Goal: Find specific page/section: Find specific page/section

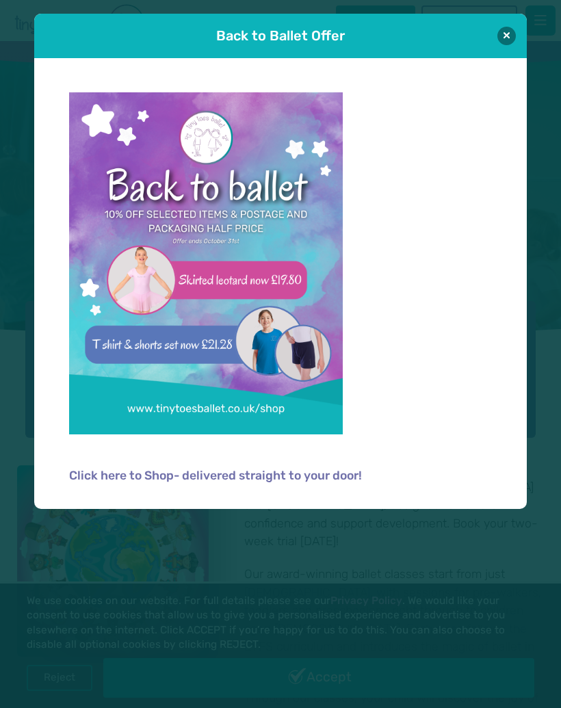
click at [499, 36] on button at bounding box center [506, 36] width 18 height 18
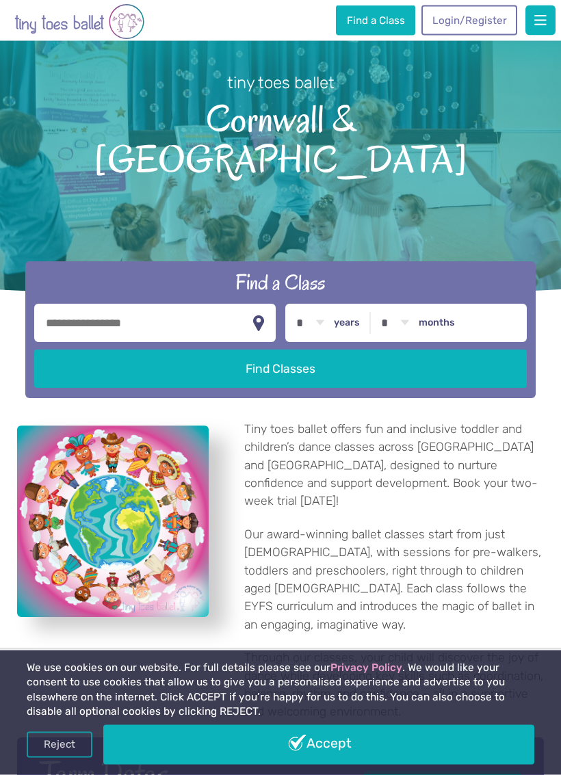
scroll to position [57, 0]
click at [67, 304] on input "text" at bounding box center [154, 323] width 241 height 38
click at [182, 304] on input "text" at bounding box center [154, 323] width 241 height 38
type input "*******"
click at [302, 304] on select "* * * * * * * * * * ** ** **" at bounding box center [310, 323] width 42 height 38
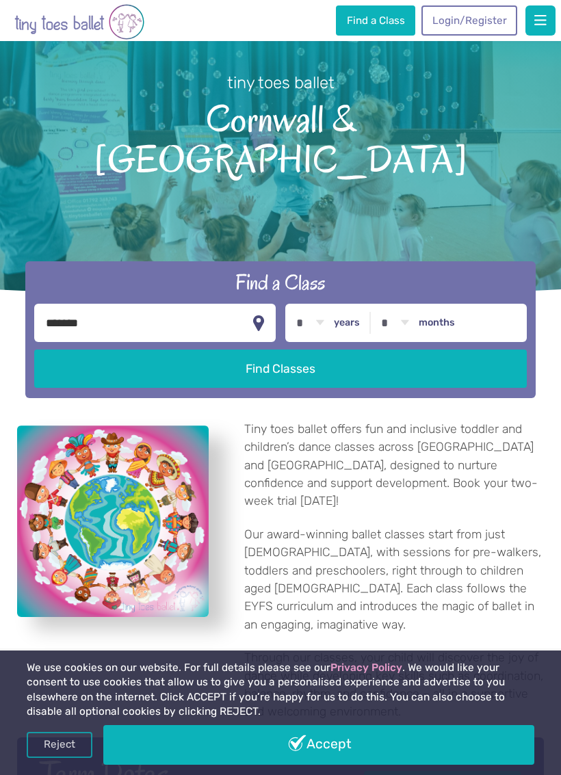
select select "*"
click at [303, 350] on button "Find Classes" at bounding box center [280, 369] width 493 height 38
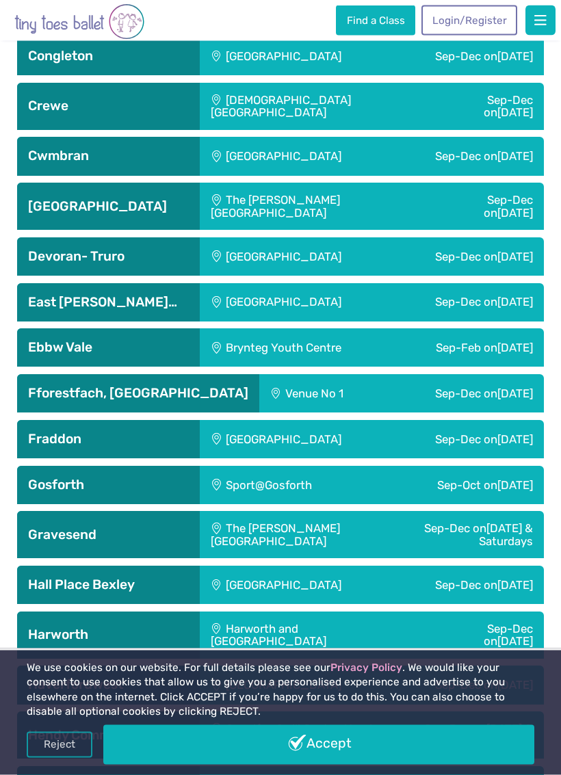
scroll to position [1649, 0]
click at [40, 431] on h3 "Fraddon" at bounding box center [108, 439] width 161 height 16
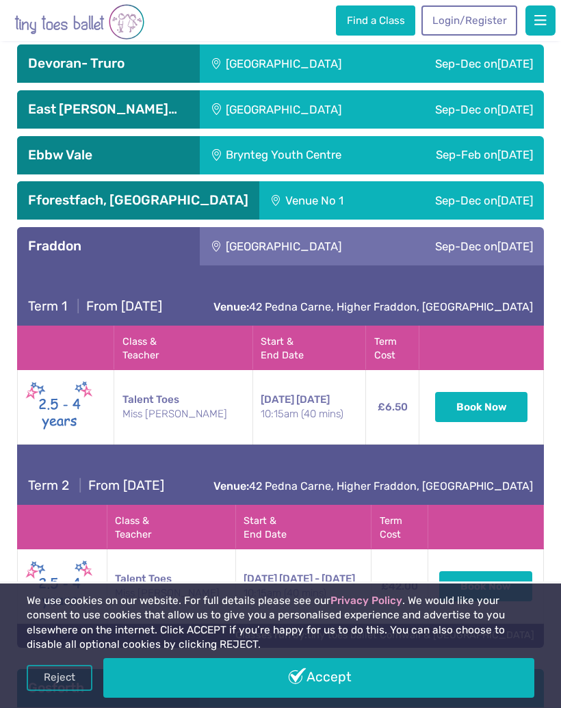
scroll to position [1800, 0]
